Goal: Transaction & Acquisition: Purchase product/service

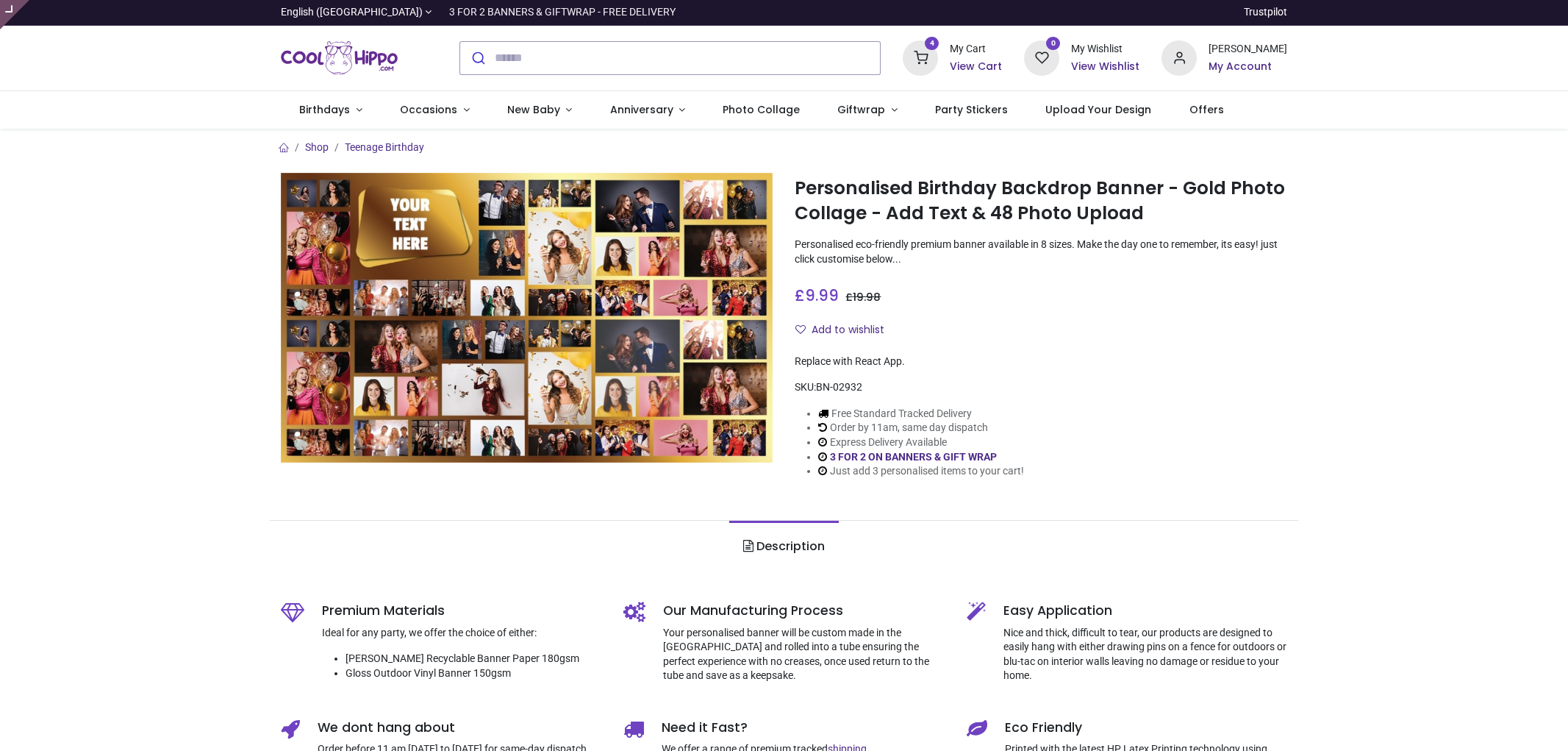
type input "**********"
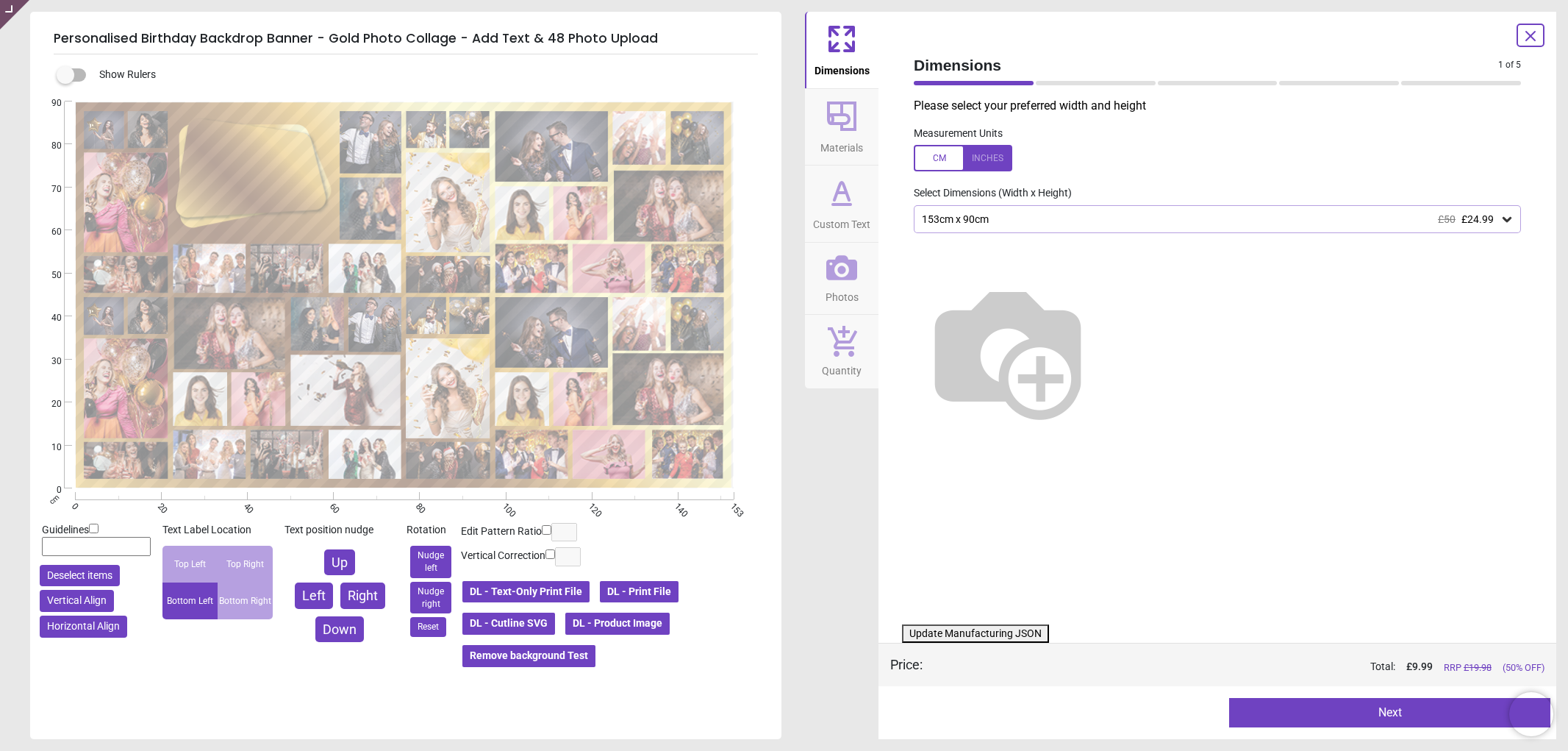
type textarea "**********"
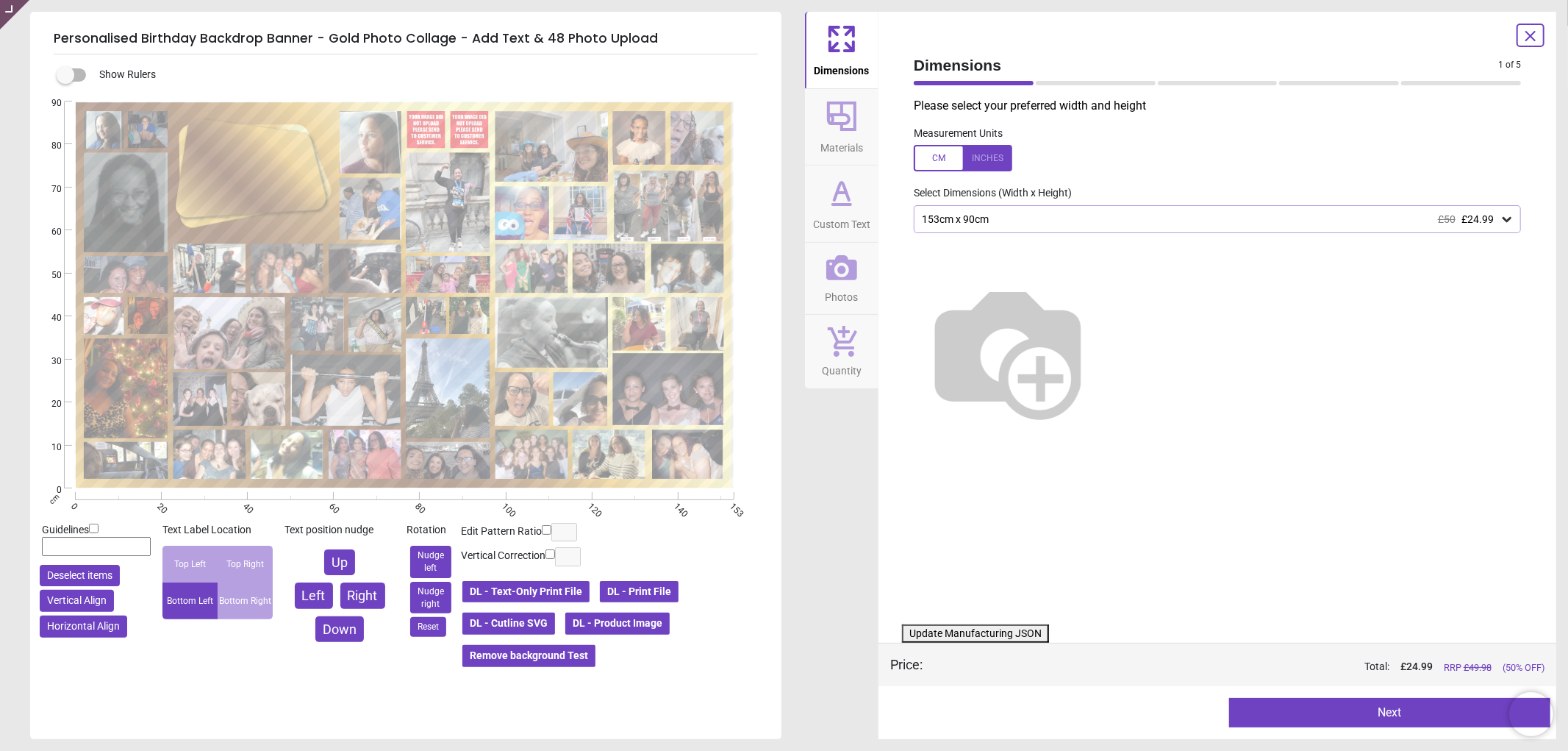
click at [832, 268] on icon at bounding box center [842, 267] width 31 height 25
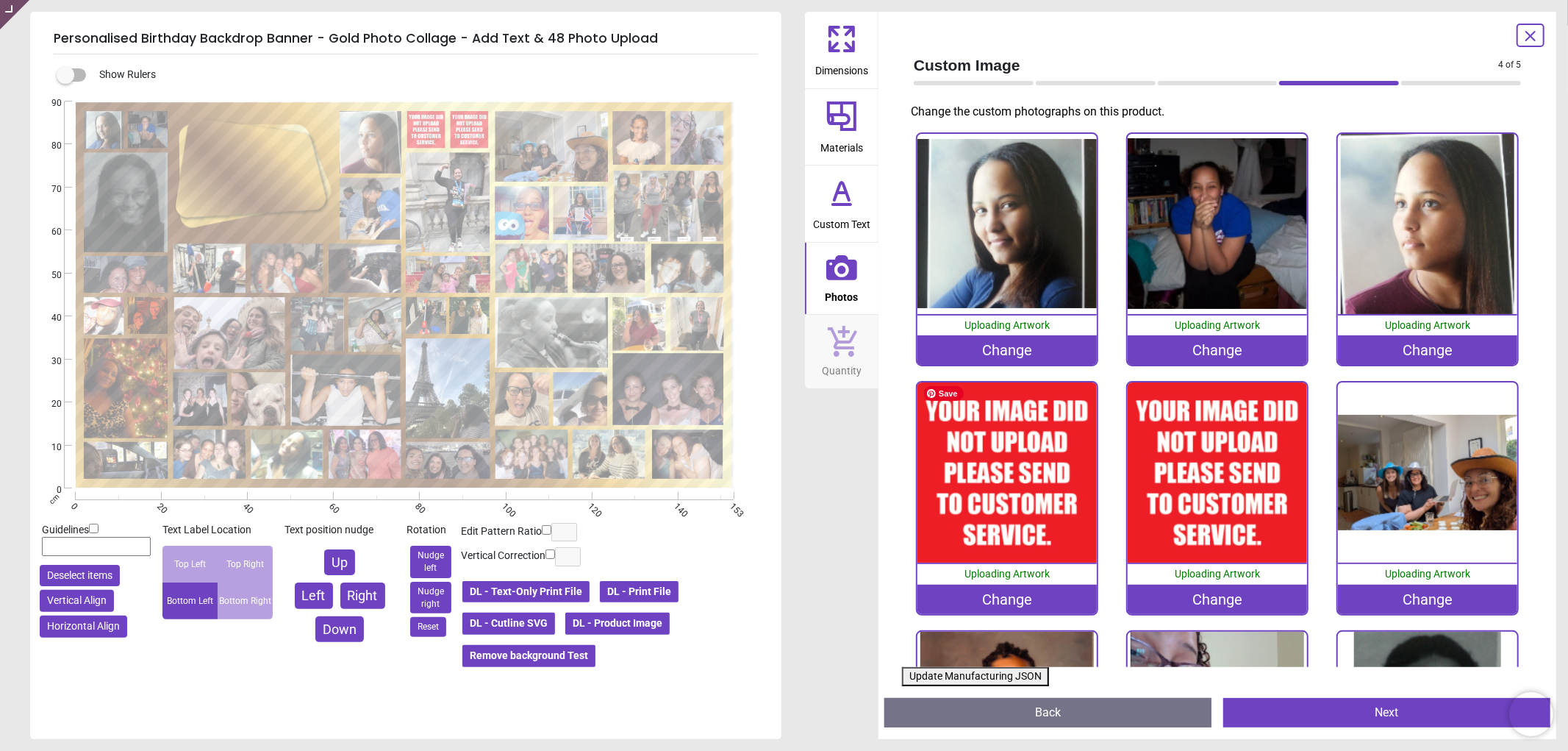
scroll to position [81, 0]
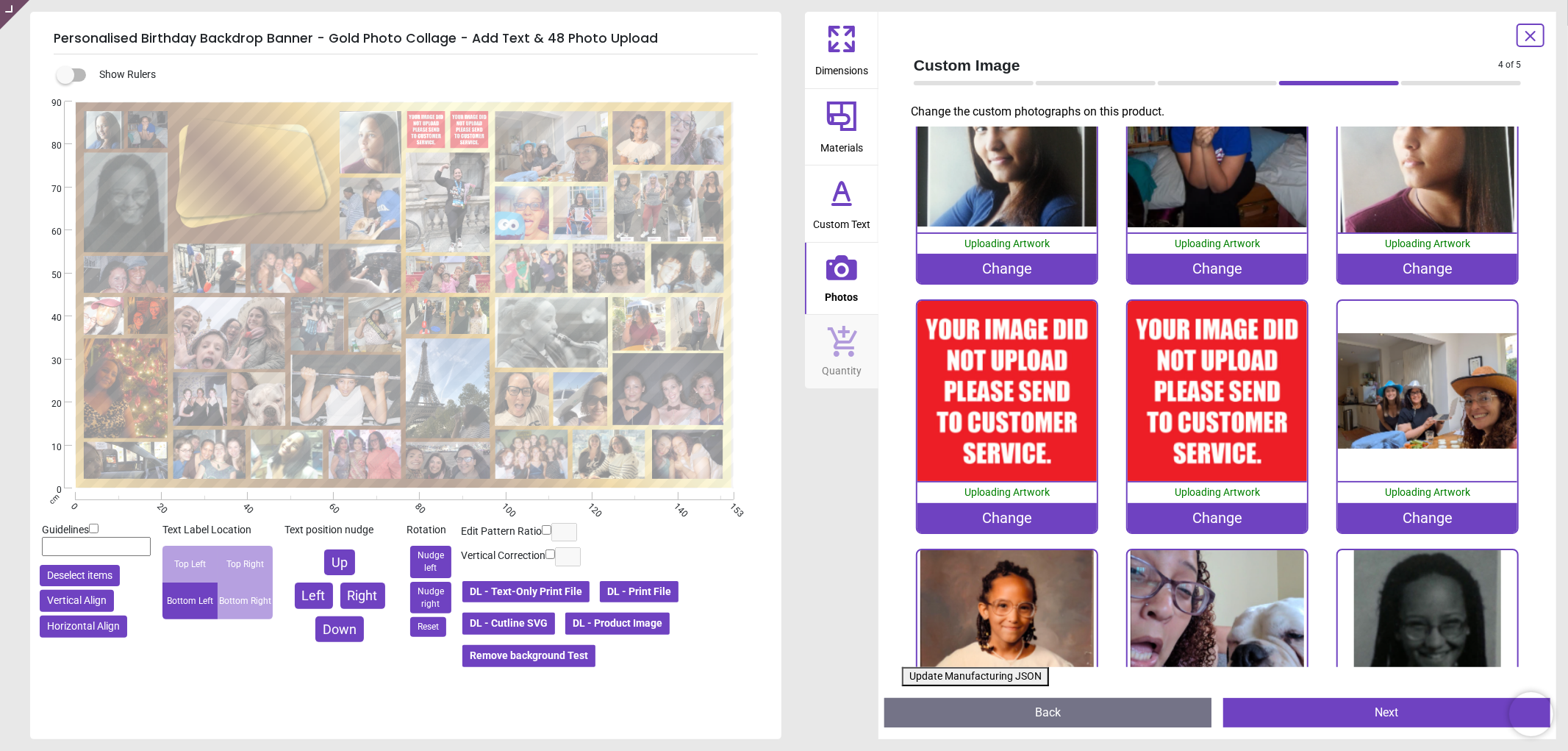
click at [992, 511] on div "Change" at bounding box center [1007, 518] width 180 height 29
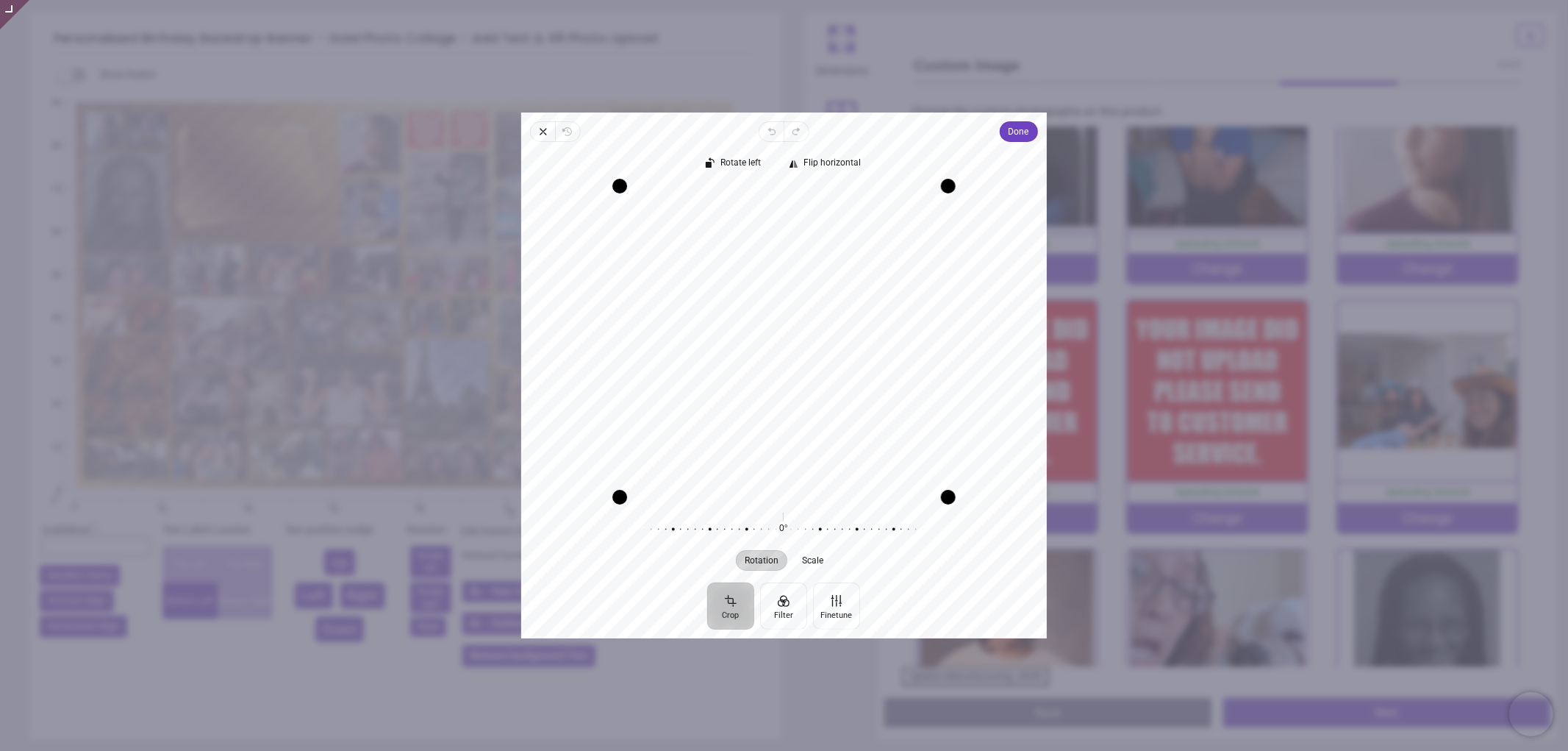
drag, startPoint x: 839, startPoint y: 346, endPoint x: 839, endPoint y: 359, distance: 13.0
click at [839, 359] on div "Recenter" at bounding box center [784, 342] width 502 height 311
click at [1013, 140] on span "Done" at bounding box center [1019, 131] width 21 height 18
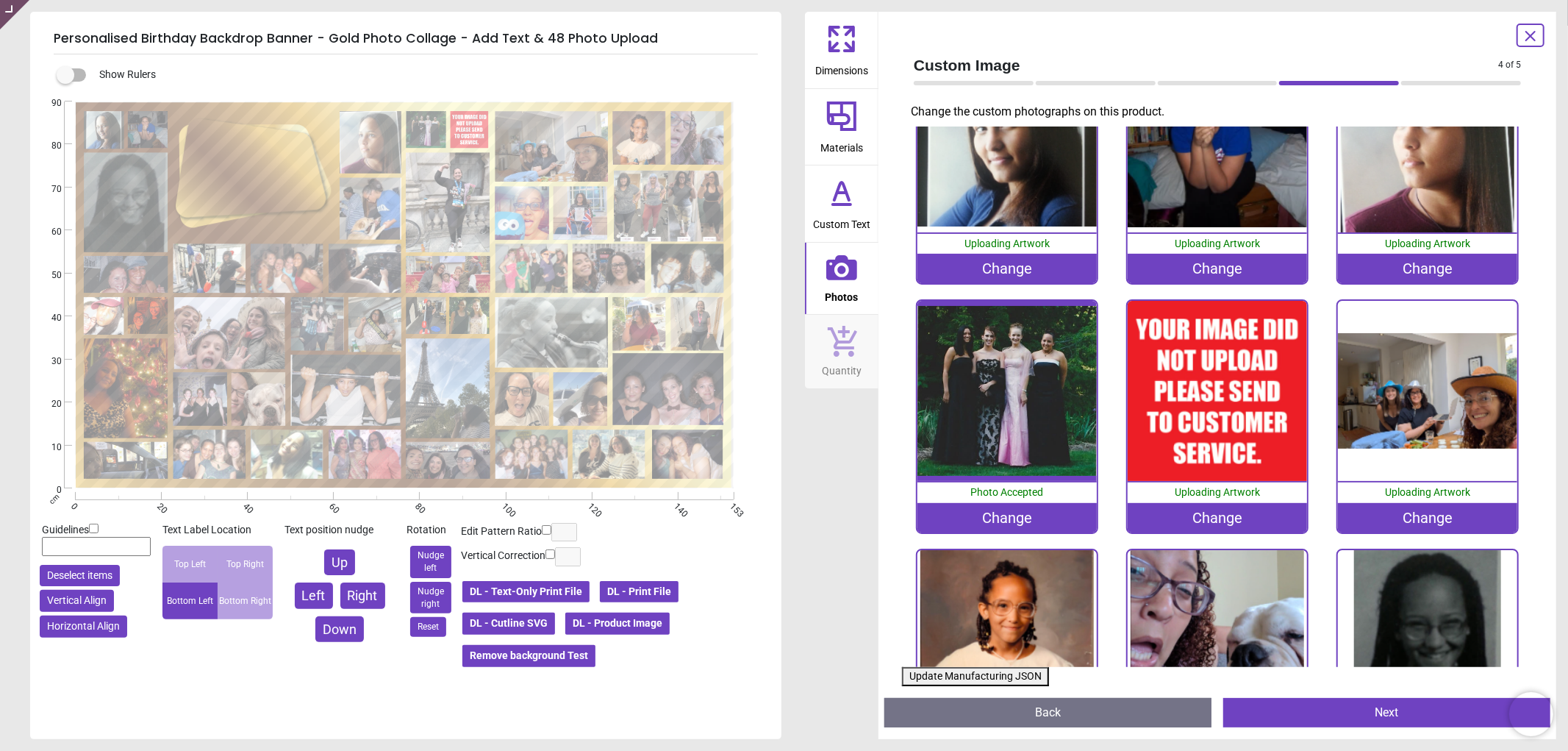
click at [1193, 515] on div "Change" at bounding box center [1217, 518] width 180 height 29
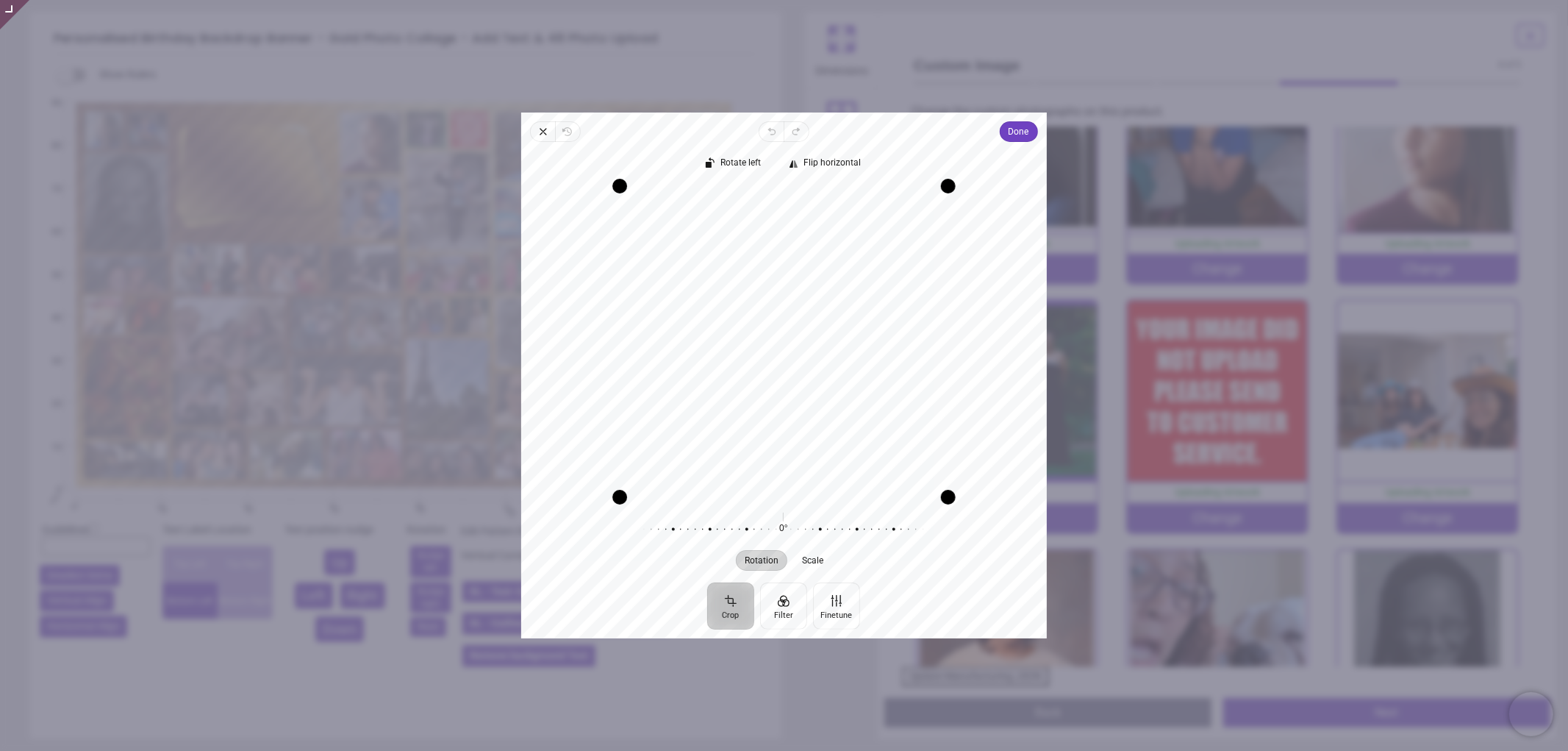
drag, startPoint x: 778, startPoint y: 340, endPoint x: 780, endPoint y: 350, distance: 10.2
click at [780, 350] on div "Recenter" at bounding box center [784, 342] width 502 height 311
drag, startPoint x: 921, startPoint y: 288, endPoint x: 921, endPoint y: 298, distance: 10.0
click at [921, 298] on div "Recenter" at bounding box center [784, 342] width 502 height 311
click at [1027, 133] on span "Done" at bounding box center [1019, 131] width 21 height 18
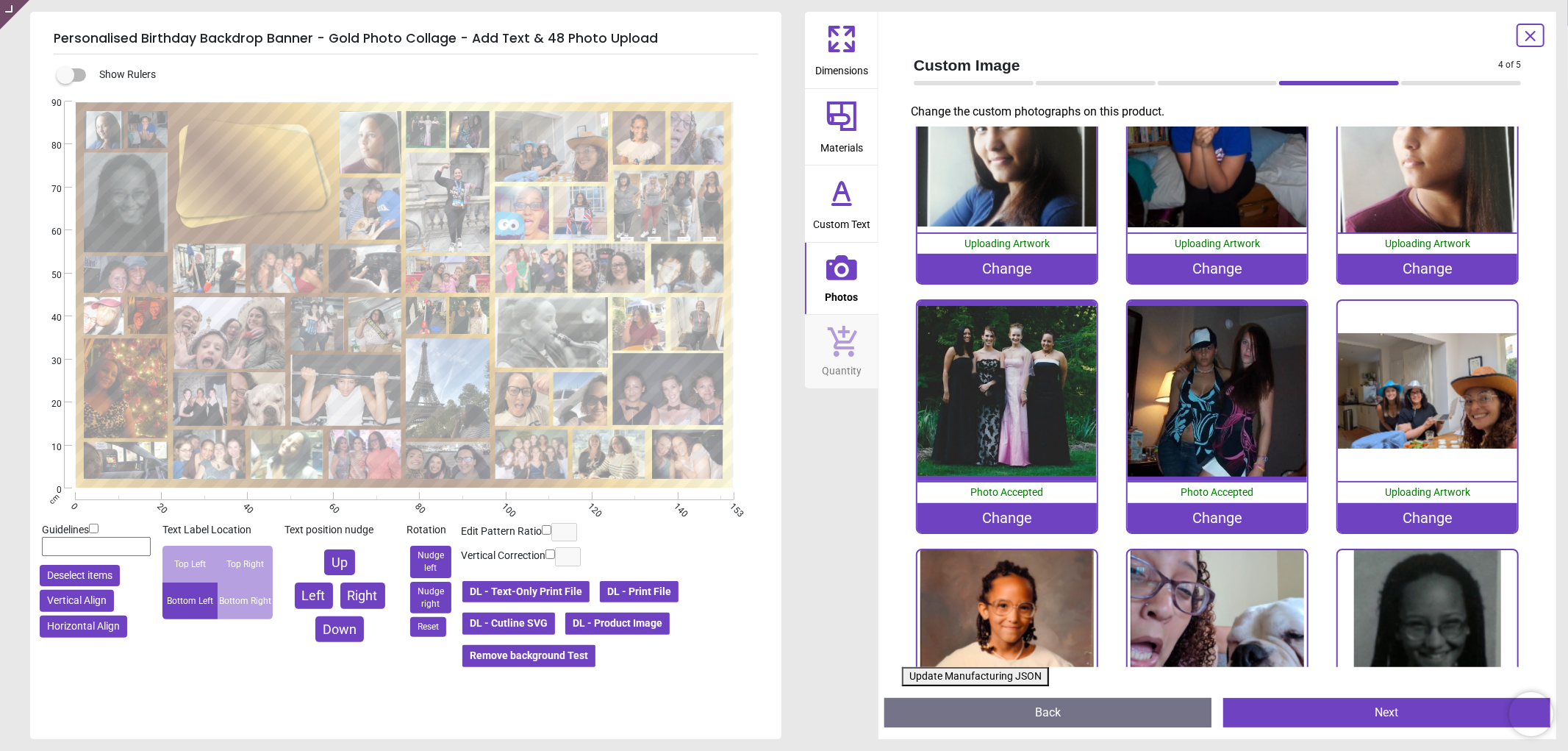
click at [997, 674] on button "Update Manufacturing JSON" at bounding box center [975, 677] width 147 height 19
